Goal: Task Accomplishment & Management: Manage account settings

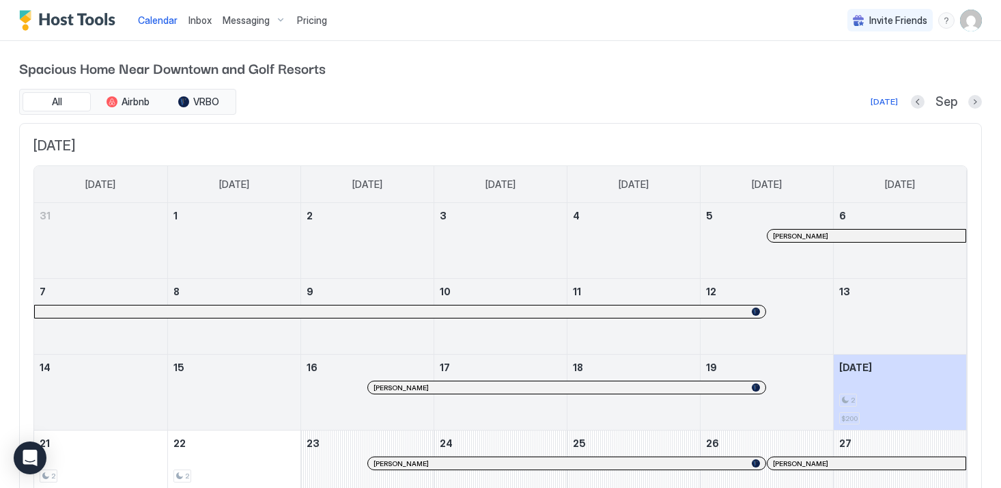
click at [981, 21] on img "User profile" at bounding box center [971, 21] width 22 height 22
click at [876, 75] on div "Settings" at bounding box center [895, 77] width 174 height 24
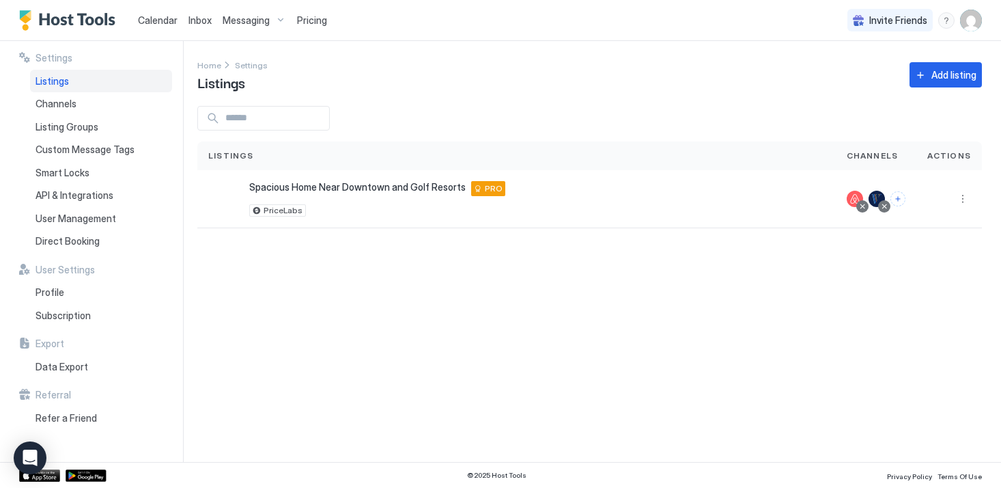
click at [480, 102] on div "Settings Home Settings Listings Add listing Listings Channels Actions Spacious …" at bounding box center [599, 251] width 804 height 421
click at [80, 149] on span "Custom Message Tags" at bounding box center [85, 149] width 99 height 12
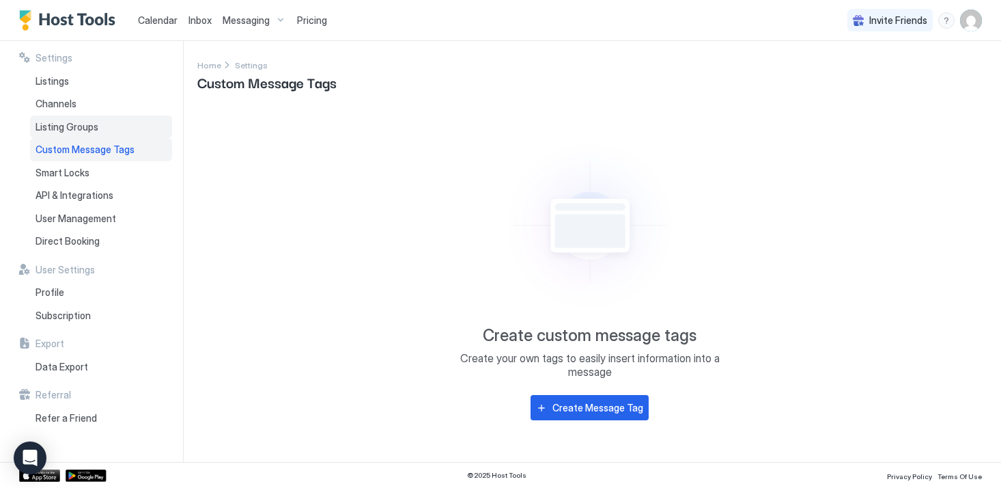
click at [74, 125] on span "Listing Groups" at bounding box center [67, 127] width 63 height 12
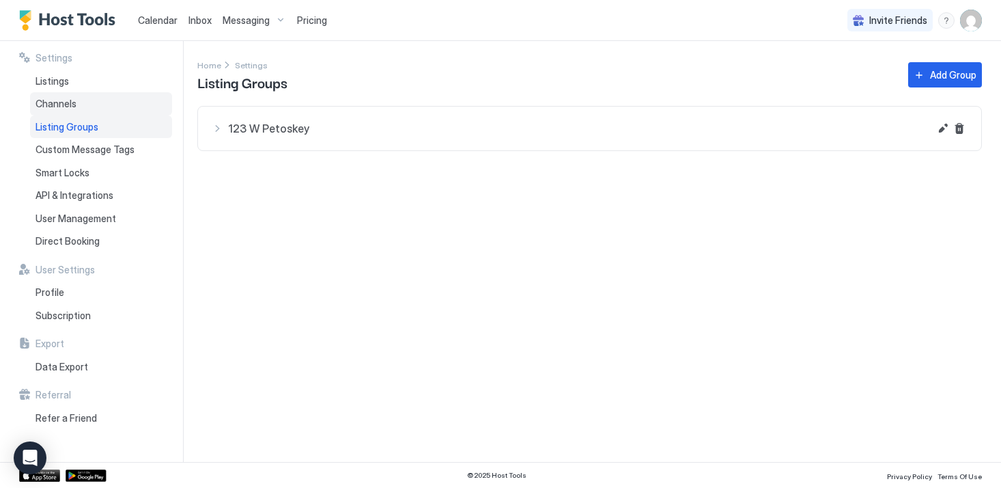
click at [65, 107] on span "Channels" at bounding box center [56, 104] width 41 height 12
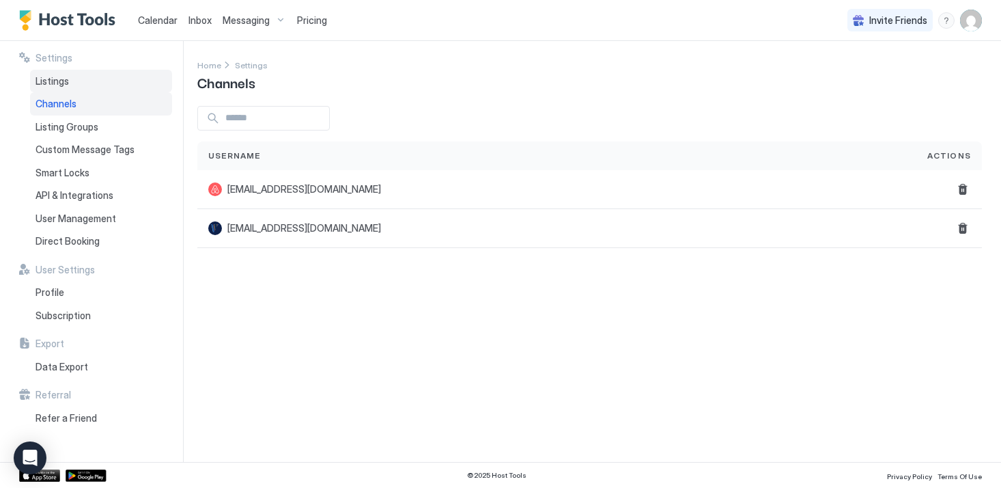
click at [61, 82] on span "Listings" at bounding box center [52, 81] width 33 height 12
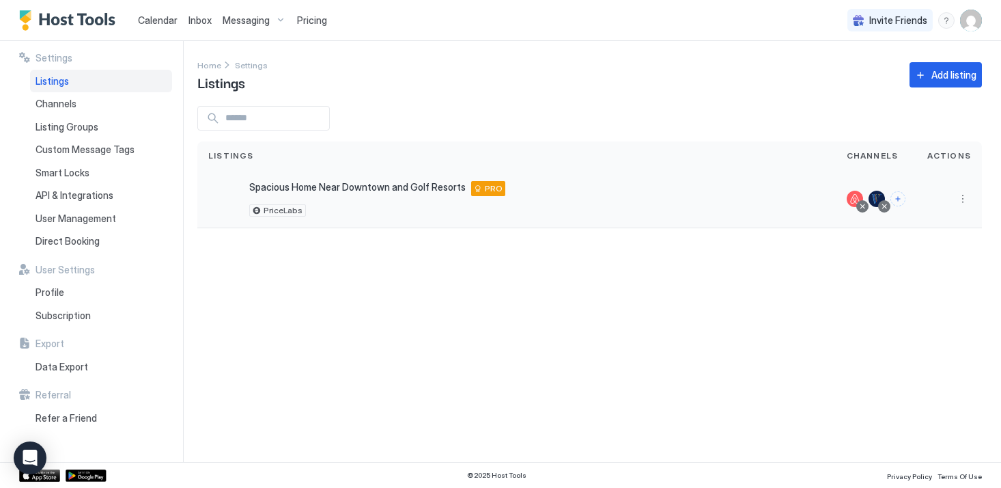
click at [333, 193] on div "Spacious Home Near Downtown and [GEOGRAPHIC_DATA] [STREET_ADDRESS][PERSON_NAME]…" at bounding box center [377, 188] width 256 height 15
click at [348, 185] on span "Spacious Home Near Downtown and Golf Resorts" at bounding box center [357, 187] width 217 height 12
click at [958, 192] on button "More options" at bounding box center [963, 199] width 16 height 16
click at [926, 219] on span "Messaging" at bounding box center [924, 218] width 44 height 10
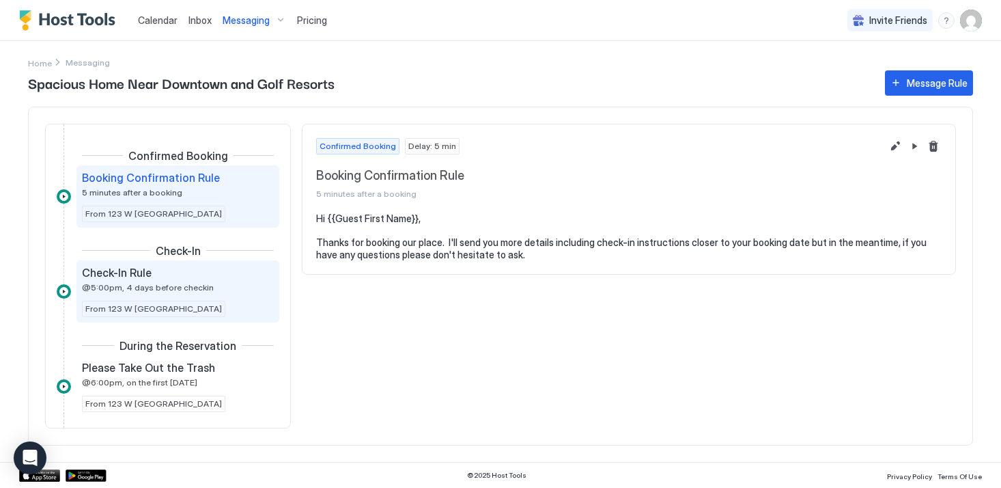
click at [184, 290] on span "@5:00pm, 4 days before checkin" at bounding box center [148, 287] width 132 height 10
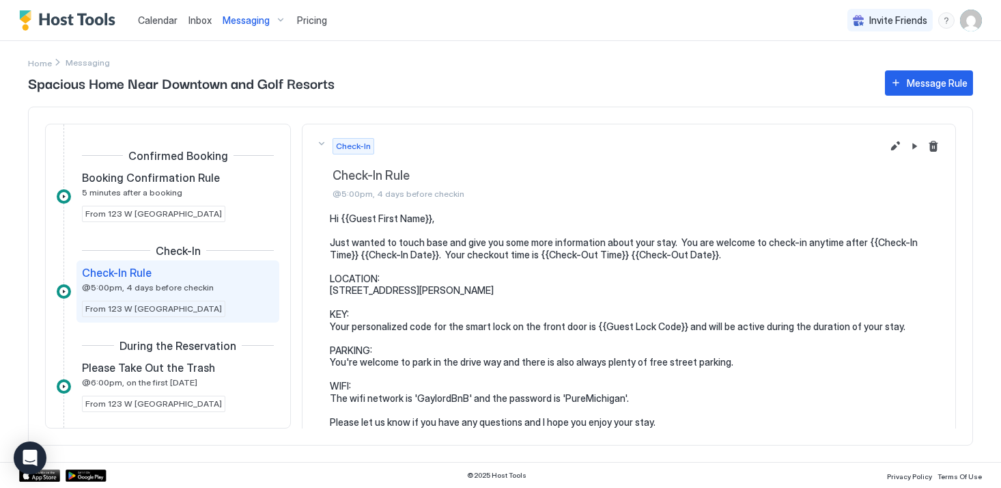
click at [477, 338] on pre "Hi {{Guest First Name}}, Just wanted to touch base and give you some more infor…" at bounding box center [636, 319] width 612 height 215
click at [636, 327] on pre "Hi {{Guest First Name}}, Just wanted to touch base and give you some more infor…" at bounding box center [636, 319] width 612 height 215
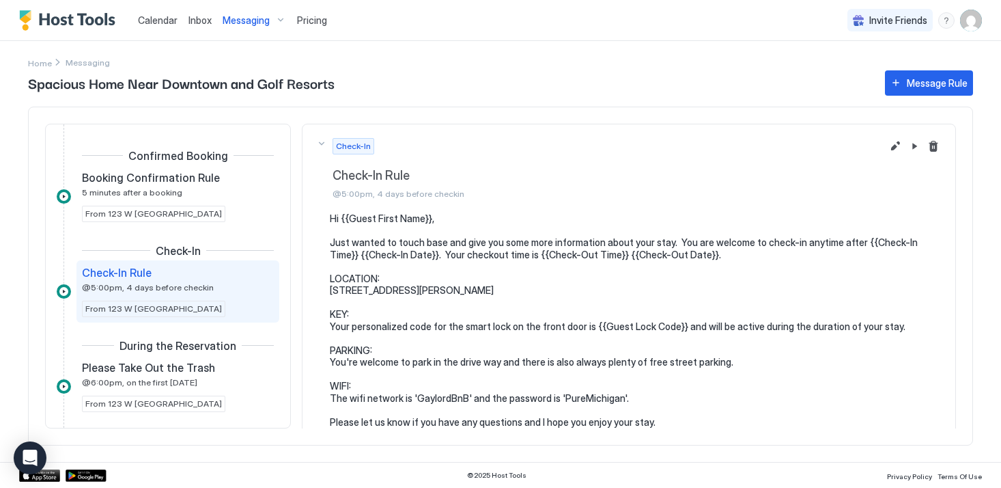
click at [678, 325] on pre "Hi {{Guest First Name}}, Just wanted to touch base and give you some more infor…" at bounding box center [636, 319] width 612 height 215
drag, startPoint x: 678, startPoint y: 327, endPoint x: 591, endPoint y: 327, distance: 86.8
click at [591, 327] on pre "Hi {{Guest First Name}}, Just wanted to touch base and give you some more infor…" at bounding box center [636, 319] width 612 height 215
click at [687, 329] on pre "Hi {{Guest First Name}}, Just wanted to touch base and give you some more infor…" at bounding box center [636, 319] width 612 height 215
click at [895, 144] on button "Edit message rule" at bounding box center [895, 146] width 16 height 16
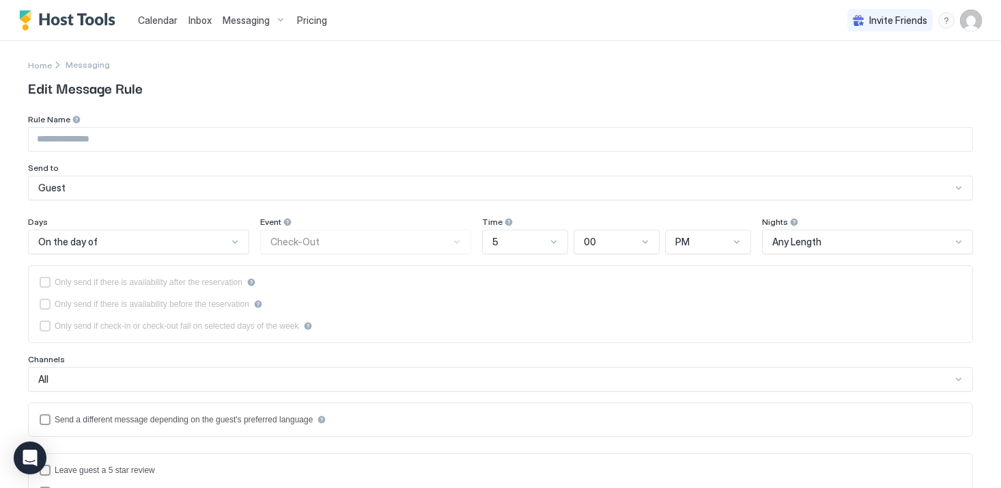
type input "**********"
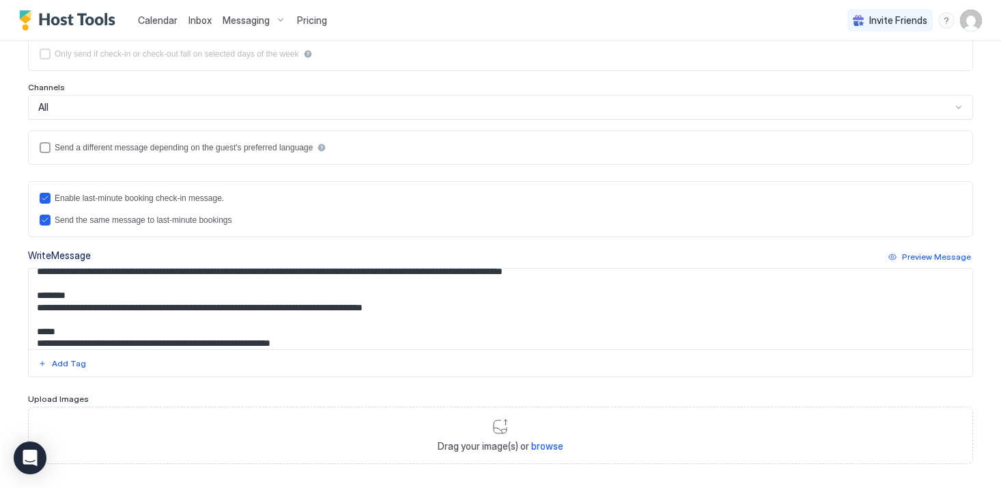
scroll to position [94, 0]
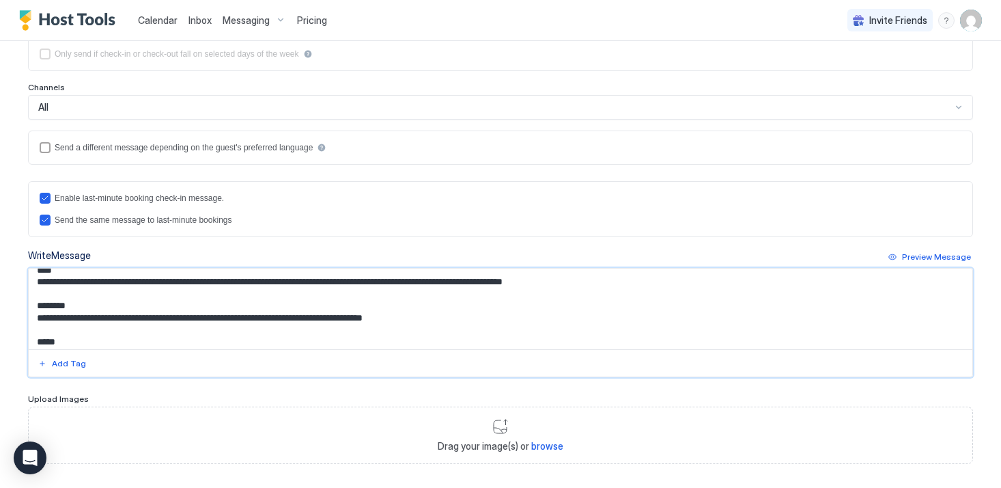
drag, startPoint x: 380, startPoint y: 294, endPoint x: 294, endPoint y: 293, distance: 85.4
click at [294, 294] on textarea "**********" at bounding box center [501, 308] width 944 height 81
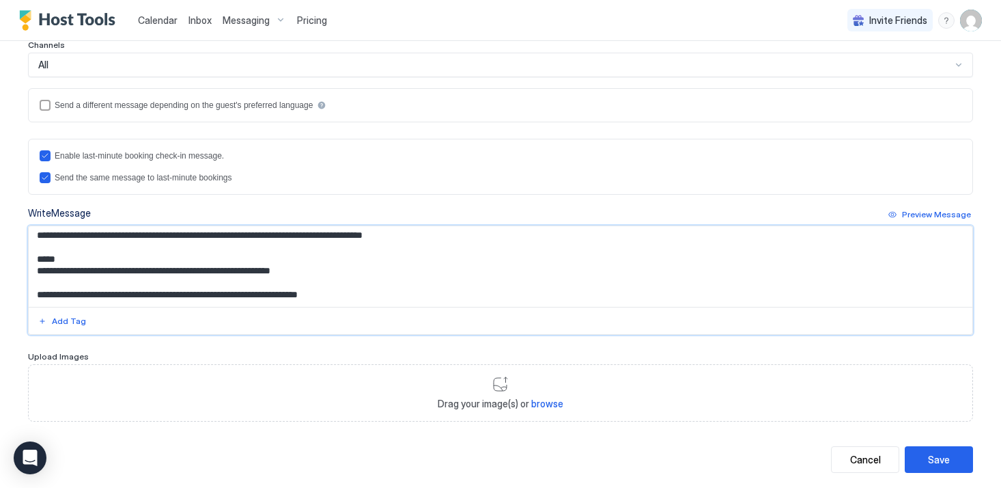
scroll to position [318, 0]
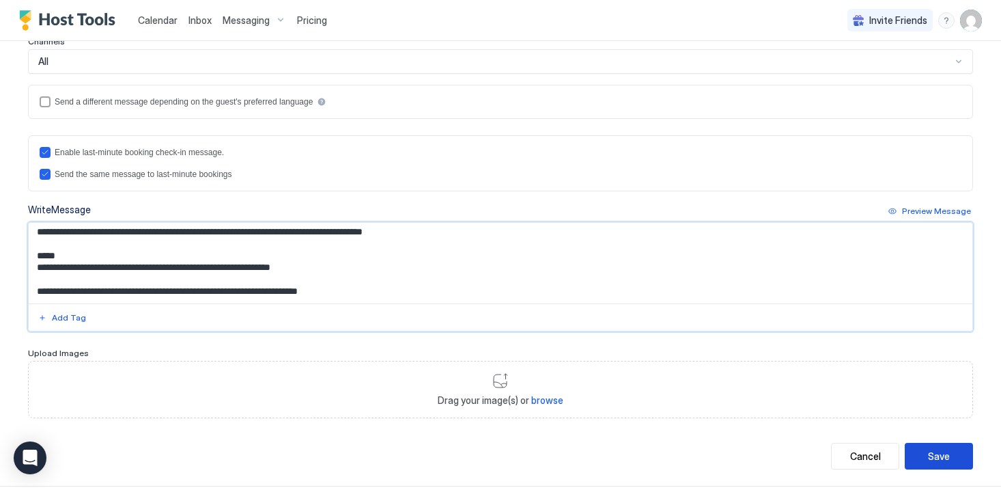
type textarea "**********"
click at [950, 457] on button "Save" at bounding box center [939, 456] width 68 height 27
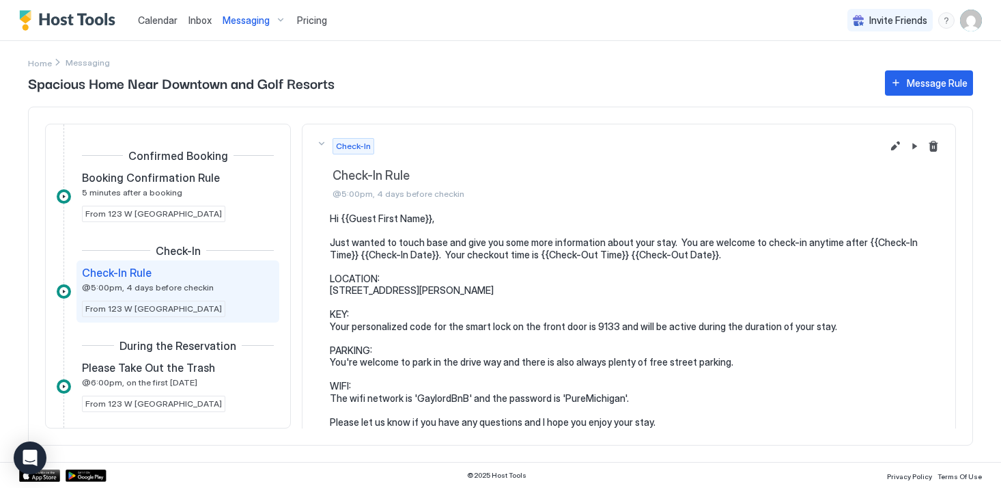
click at [74, 20] on img "Host Tools Logo" at bounding box center [70, 20] width 102 height 20
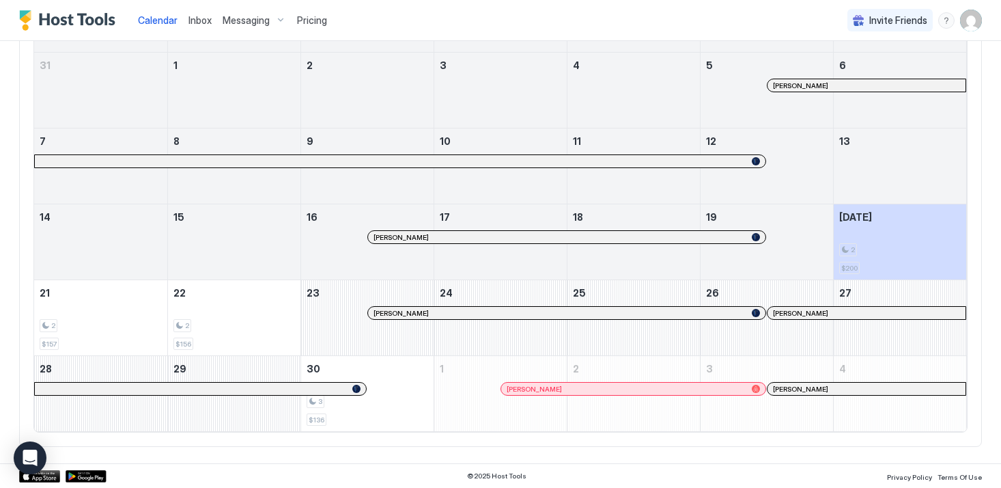
scroll to position [100, 0]
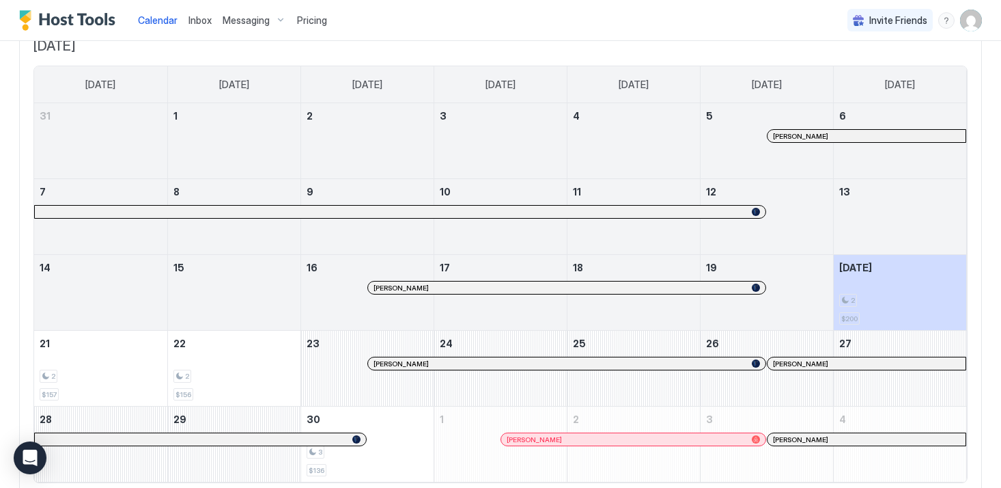
click at [792, 137] on div at bounding box center [792, 135] width 11 height 11
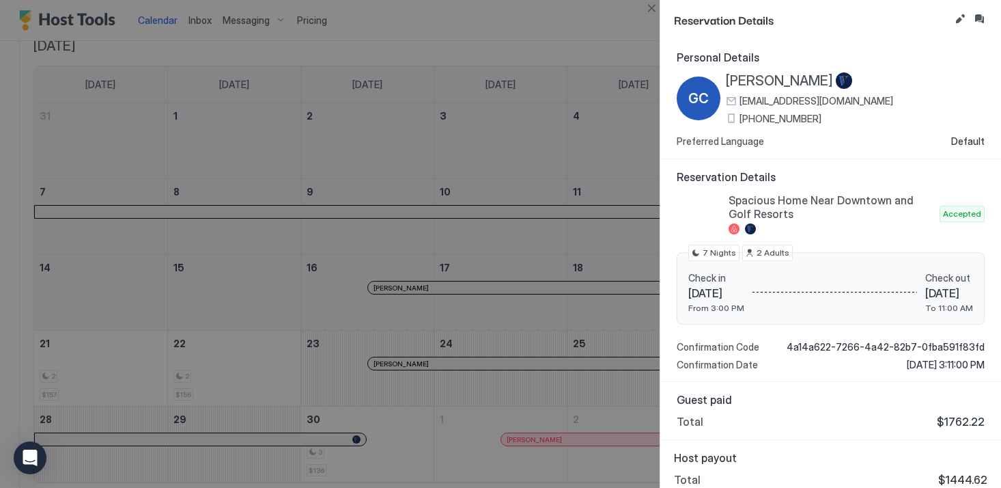
scroll to position [10, 0]
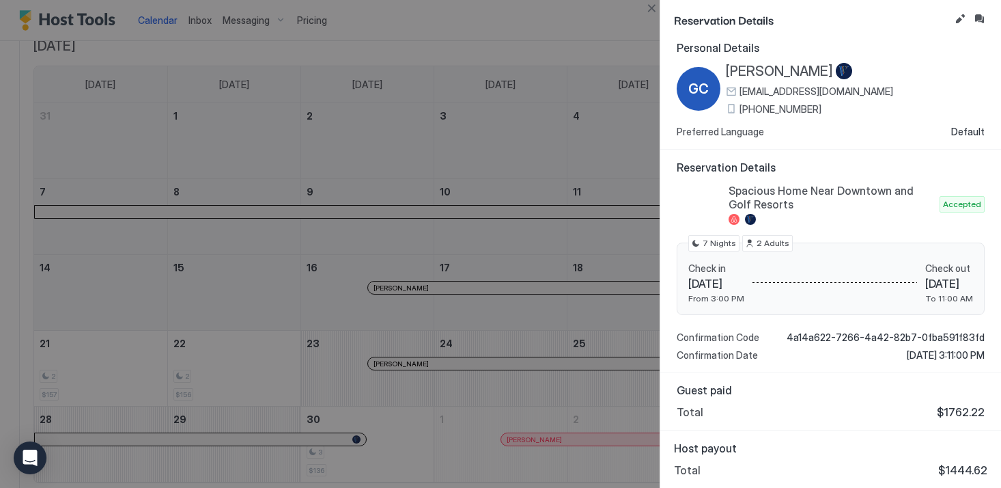
click at [467, 240] on div at bounding box center [500, 244] width 1001 height 488
click at [203, 295] on div at bounding box center [500, 244] width 1001 height 488
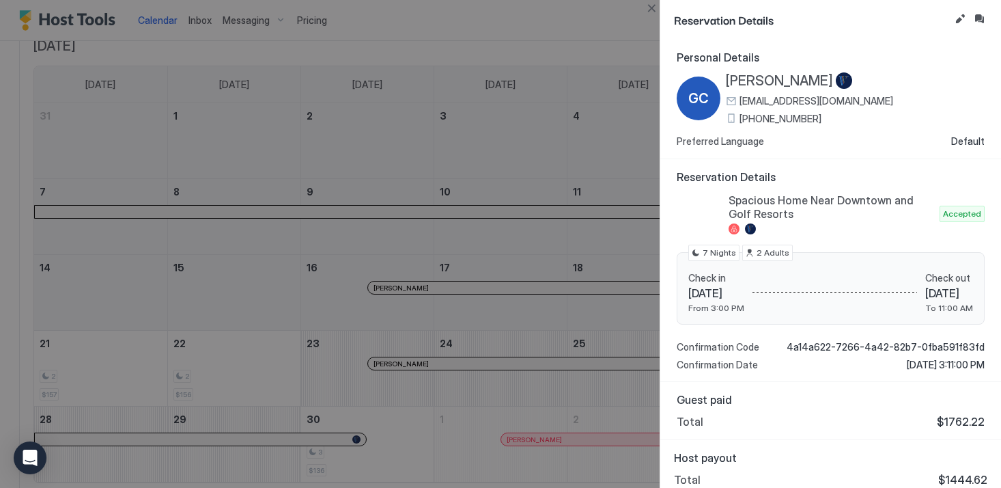
click at [410, 136] on div at bounding box center [500, 244] width 1001 height 488
click at [676, 13] on span "Reservation Details" at bounding box center [811, 19] width 275 height 17
click at [615, 59] on div at bounding box center [500, 244] width 1001 height 488
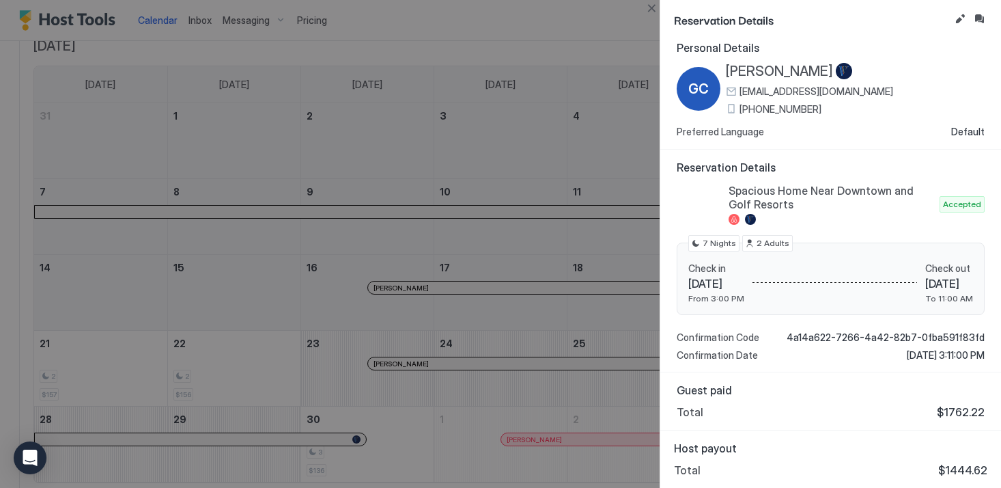
click at [461, 265] on div at bounding box center [500, 244] width 1001 height 488
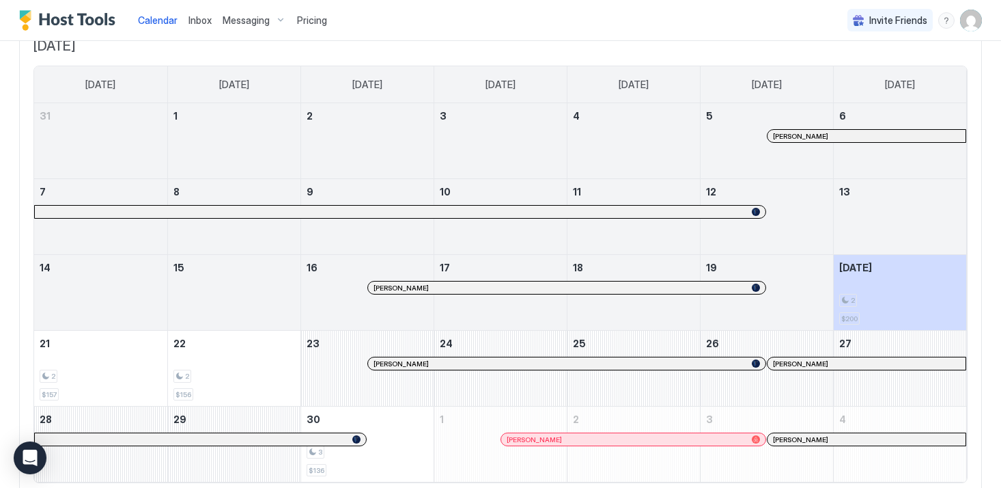
click at [552, 209] on div at bounding box center [551, 211] width 11 height 11
click at [551, 283] on div at bounding box center [551, 287] width 11 height 11
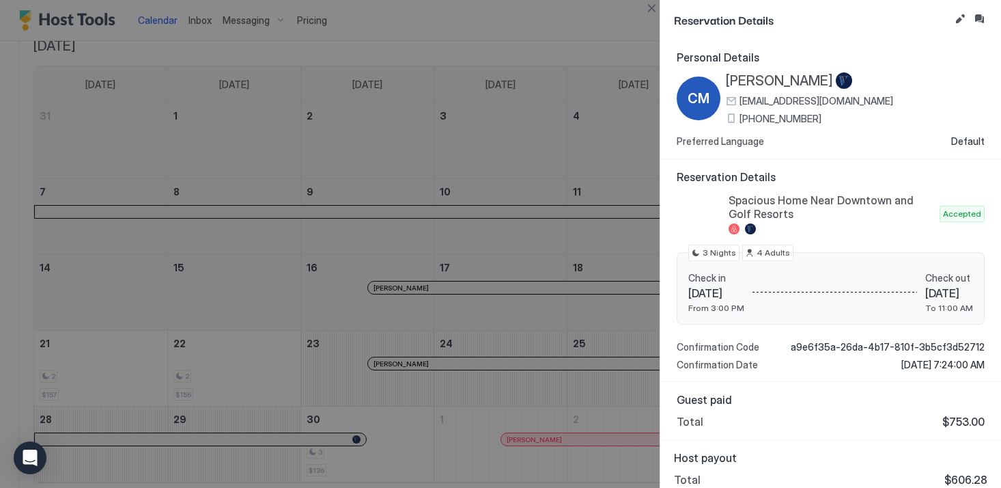
click at [521, 291] on div at bounding box center [500, 244] width 1001 height 488
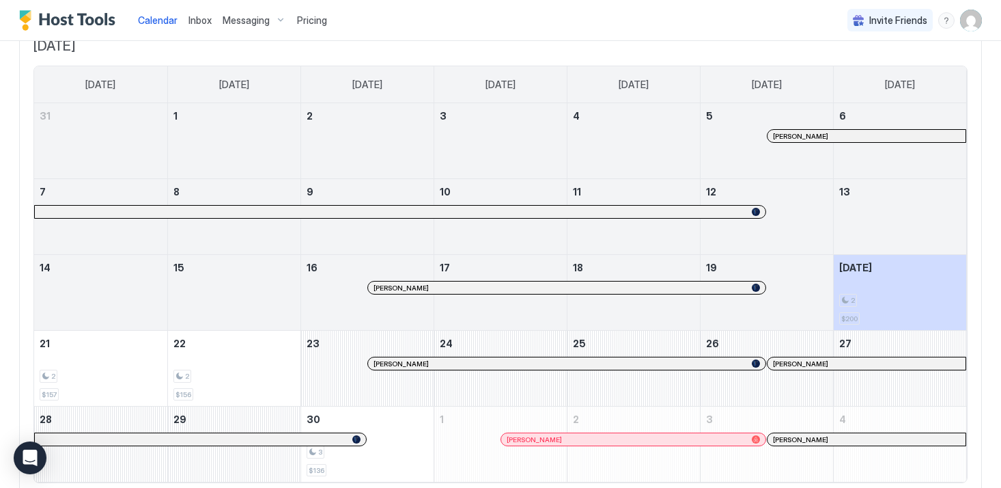
click at [520, 363] on div at bounding box center [519, 363] width 11 height 11
click at [804, 363] on div at bounding box center [804, 363] width 11 height 11
click at [292, 439] on div at bounding box center [291, 439] width 11 height 11
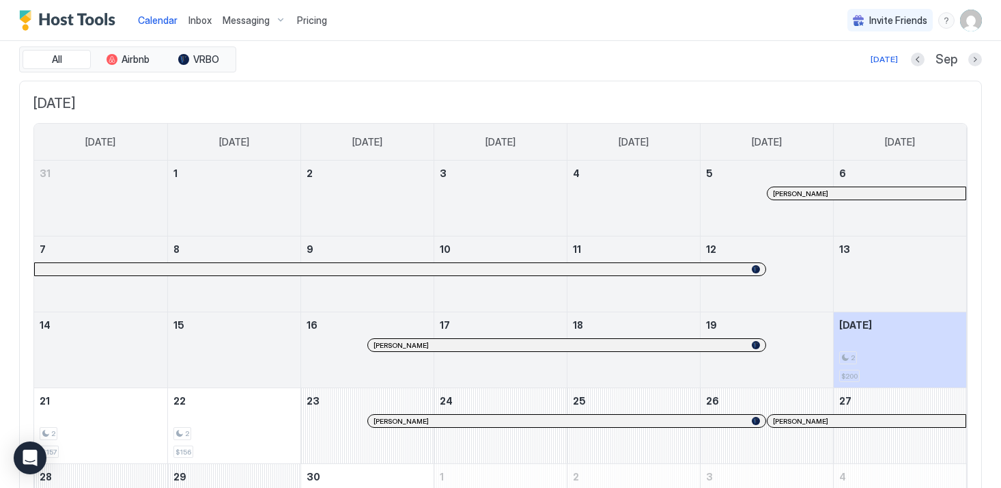
scroll to position [0, 0]
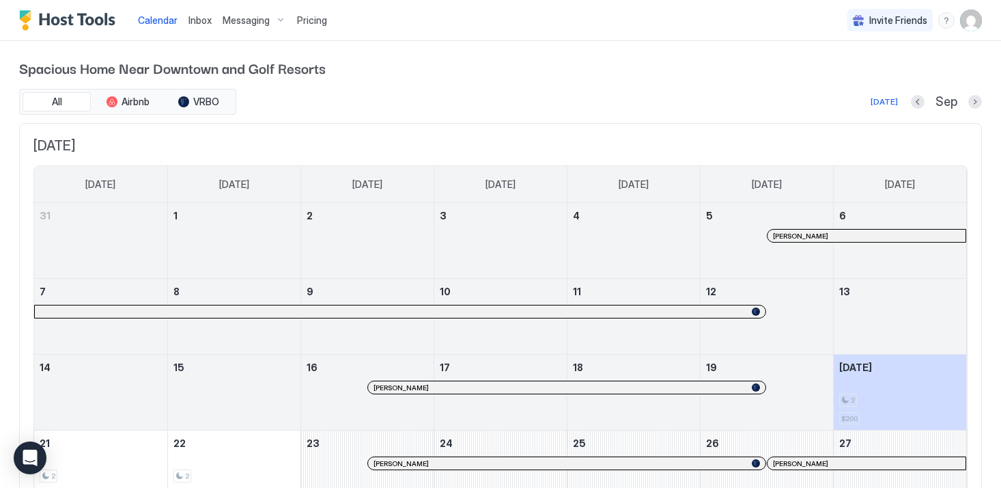
click at [965, 103] on div "Sep" at bounding box center [946, 102] width 71 height 16
click at [976, 103] on button "Next month" at bounding box center [976, 102] width 14 height 14
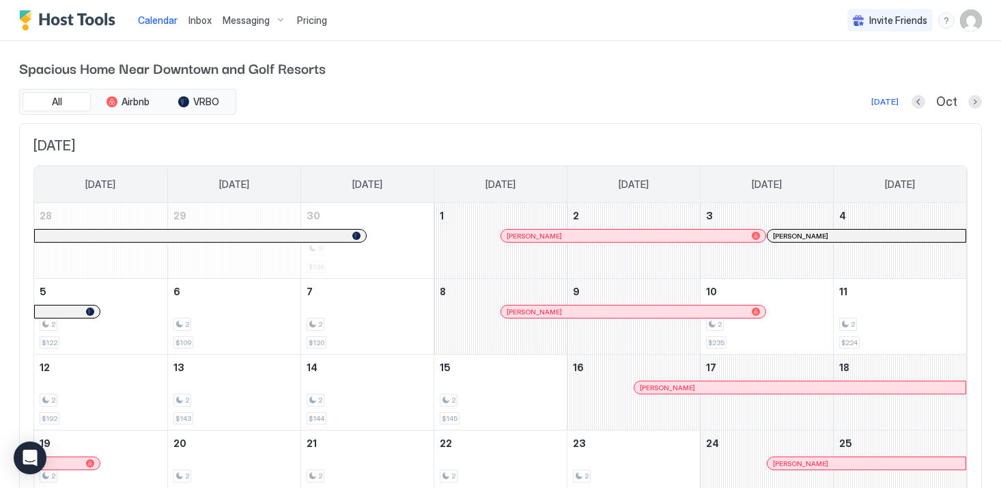
click at [925, 102] on button "Previous month" at bounding box center [919, 102] width 14 height 14
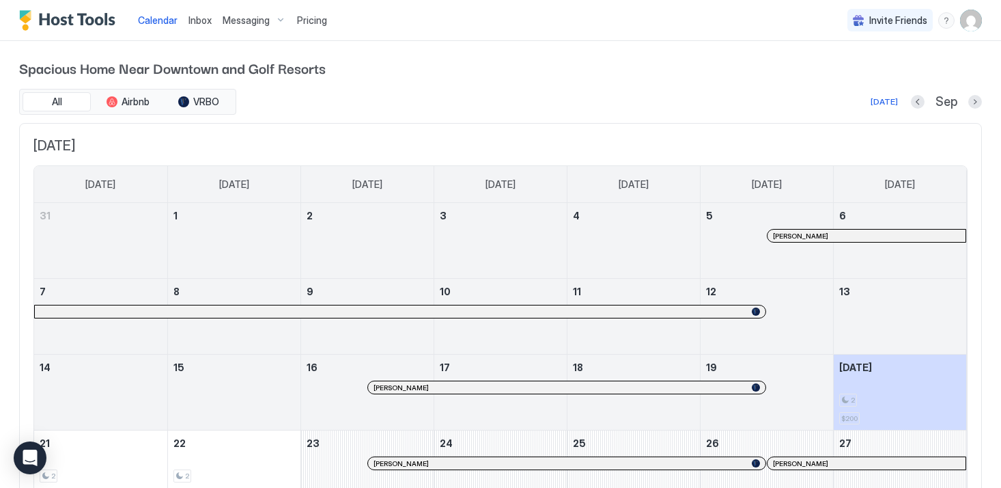
scroll to position [40, 0]
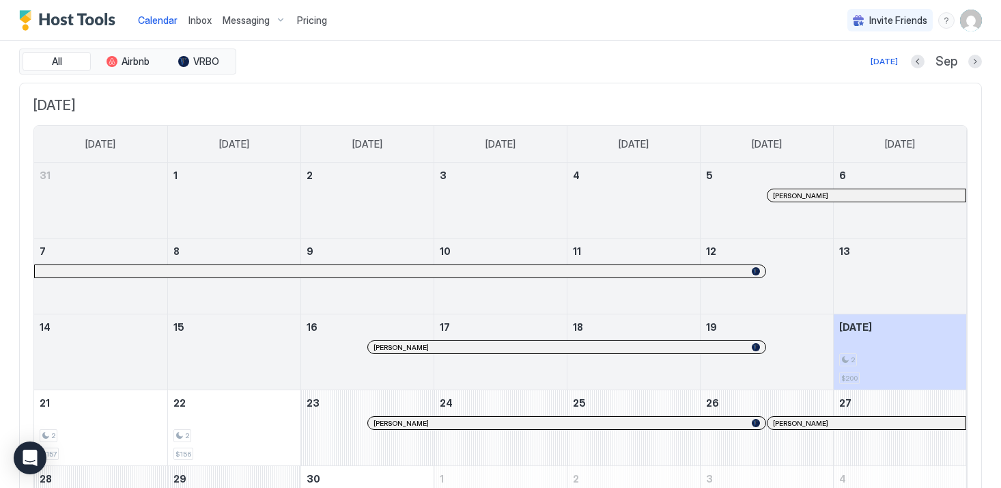
click at [926, 64] on div "Sep" at bounding box center [946, 62] width 71 height 16
click at [924, 64] on button "Previous month" at bounding box center [918, 62] width 14 height 14
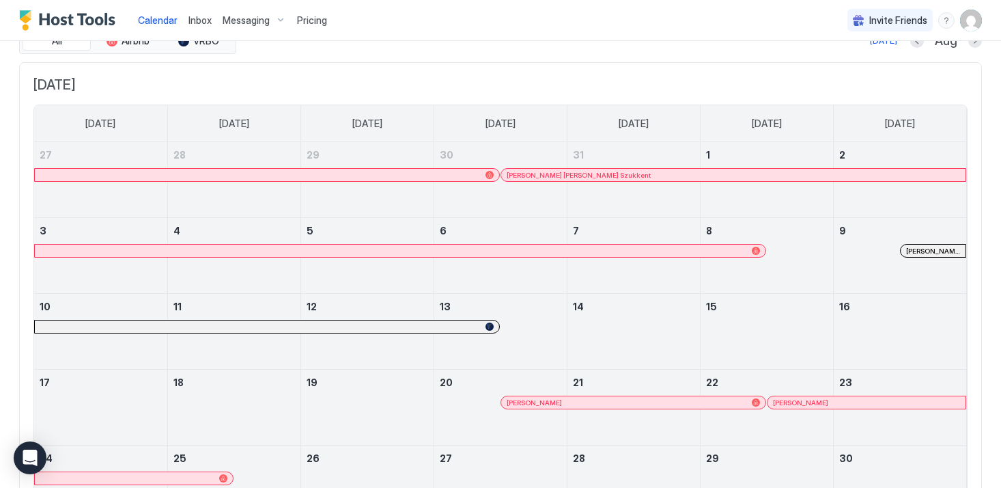
scroll to position [44, 0]
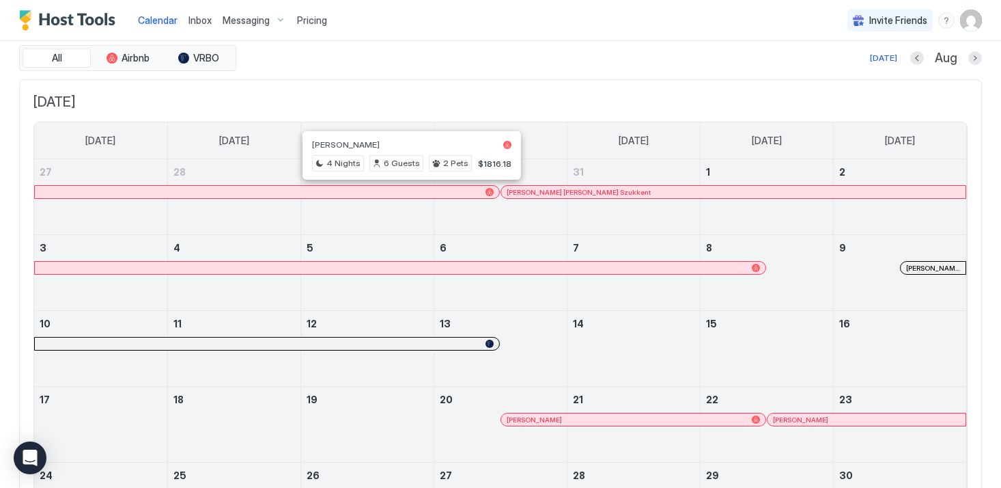
click at [413, 193] on div at bounding box center [412, 191] width 11 height 11
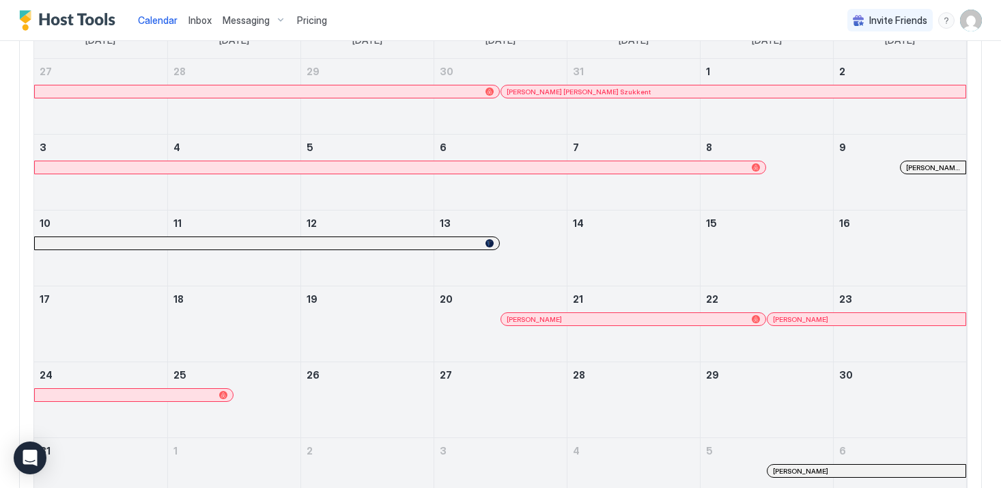
scroll to position [106, 0]
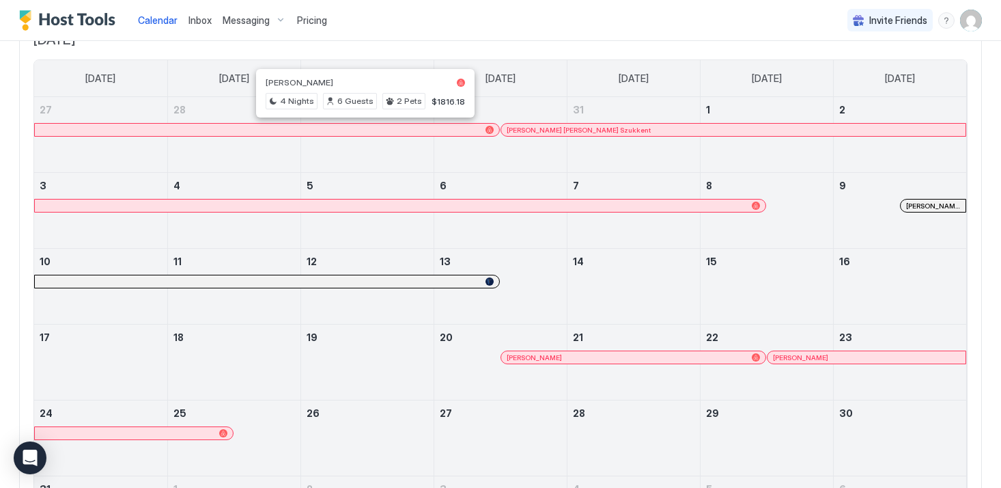
click at [365, 129] on div at bounding box center [365, 129] width 11 height 11
click at [546, 133] on div at bounding box center [546, 129] width 11 height 11
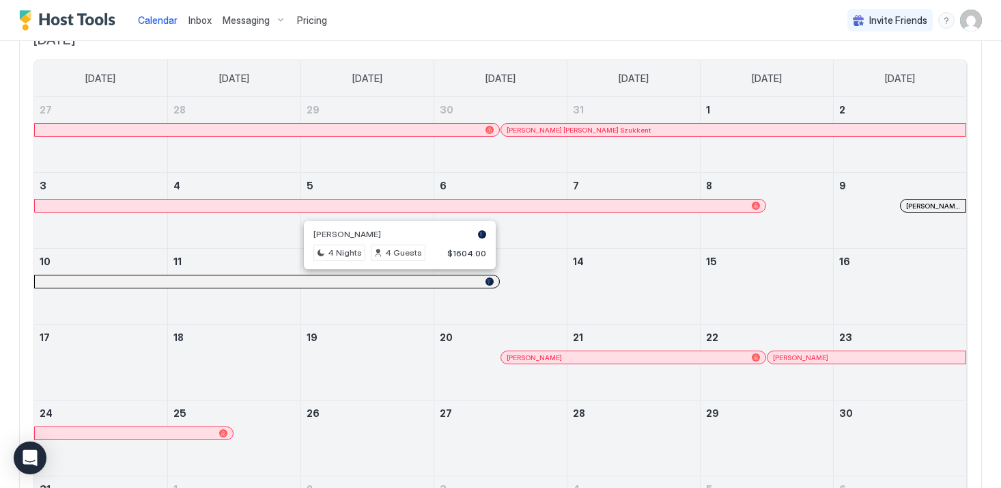
click at [394, 280] on div at bounding box center [394, 281] width 11 height 11
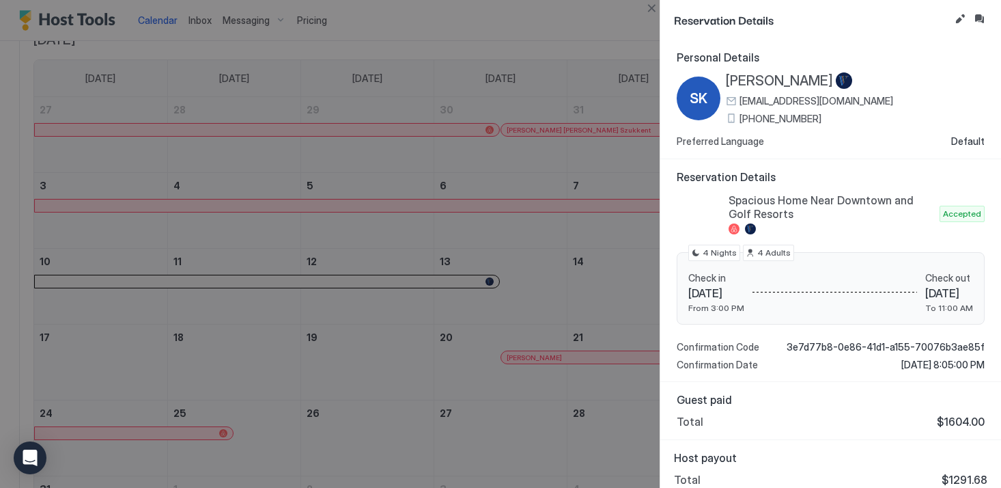
click at [389, 344] on div at bounding box center [500, 244] width 1001 height 488
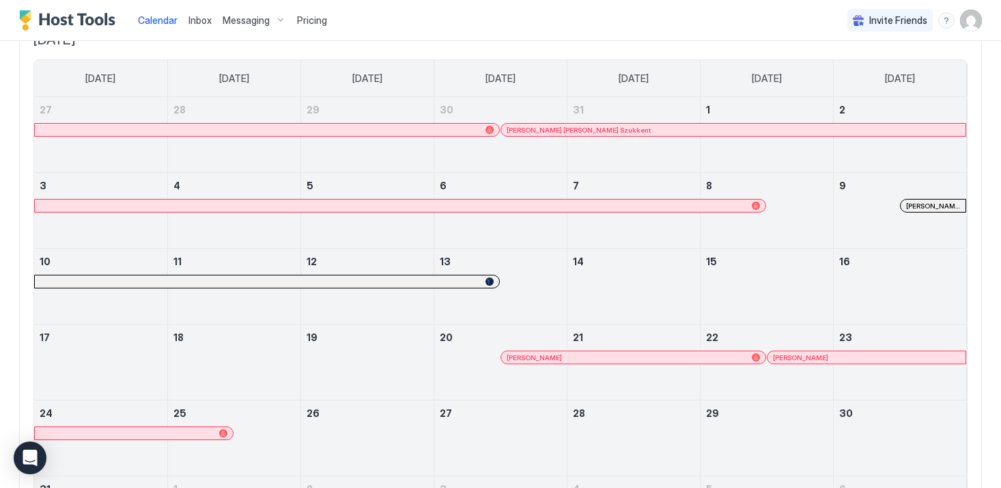
click at [589, 360] on div at bounding box center [589, 357] width 11 height 11
click at [428, 280] on div at bounding box center [428, 281] width 11 height 11
click at [0, 0] on div at bounding box center [0, 0] width 0 height 0
click at [807, 353] on div at bounding box center [807, 357] width 11 height 11
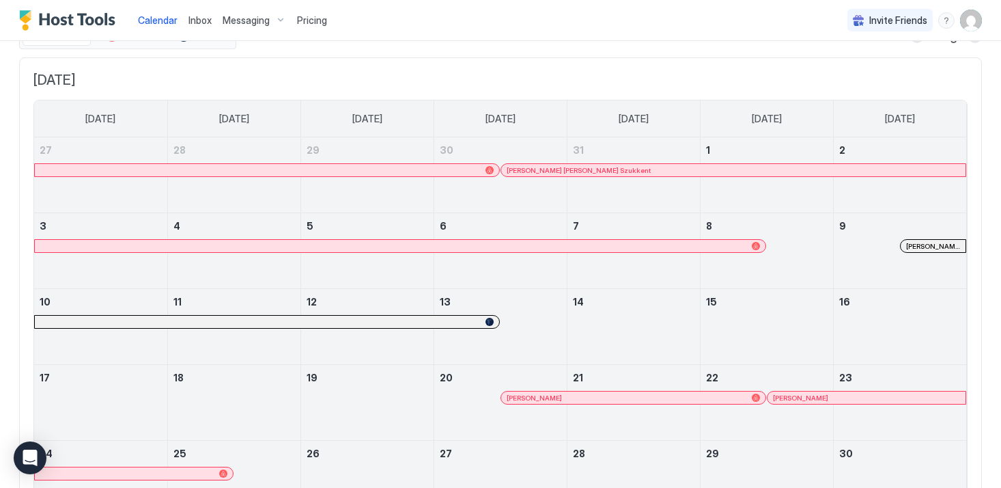
scroll to position [0, 0]
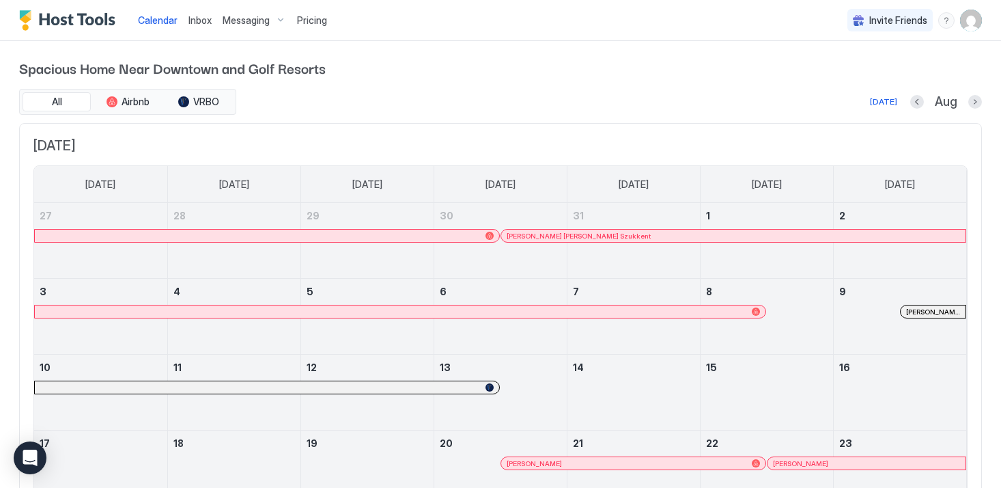
click at [920, 104] on button "Previous month" at bounding box center [918, 102] width 14 height 14
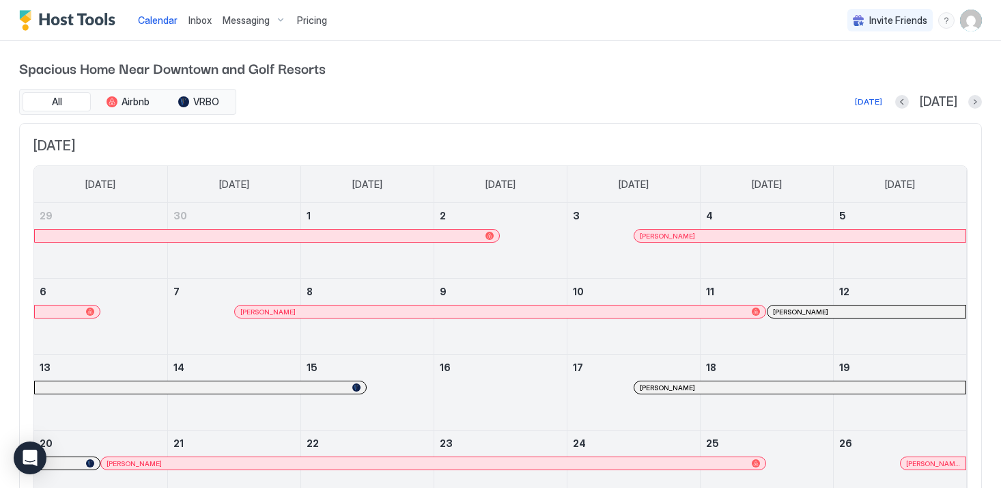
click at [977, 100] on button "Next month" at bounding box center [976, 102] width 14 height 14
